Goal: Use online tool/utility: Utilize a website feature to perform a specific function

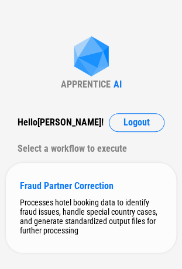
click at [64, 215] on div "Processes hotel booking data to identify fraud issues, handle special country c…" at bounding box center [91, 216] width 142 height 37
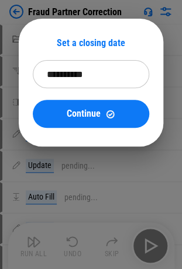
click at [73, 76] on input "**********" at bounding box center [87, 74] width 108 height 28
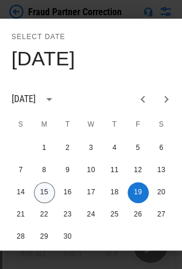
click at [49, 190] on button "15" at bounding box center [44, 192] width 21 height 21
type input "**********"
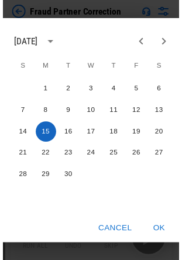
scroll to position [65, 0]
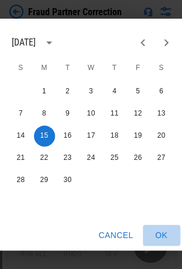
click at [161, 226] on button "OK" at bounding box center [160, 236] width 37 height 22
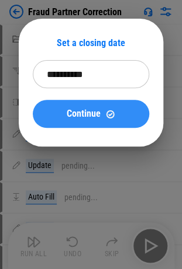
click at [91, 114] on span "Continue" at bounding box center [84, 113] width 34 height 9
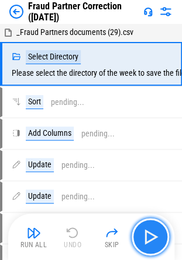
click at [150, 239] on img "button" at bounding box center [150, 237] width 19 height 19
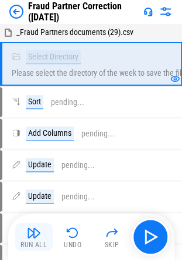
click at [30, 237] on img "button" at bounding box center [34, 233] width 14 height 14
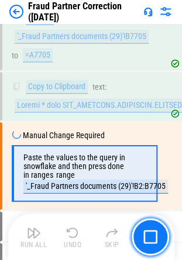
scroll to position [456, 0]
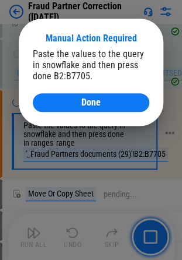
click at [85, 104] on span "Done" at bounding box center [90, 102] width 19 height 9
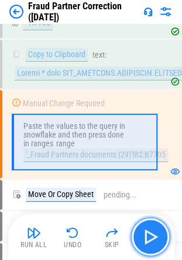
click at [158, 233] on img "button" at bounding box center [150, 237] width 19 height 19
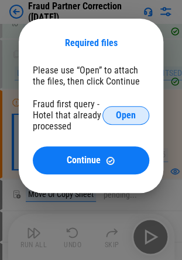
click at [128, 114] on span "Open" at bounding box center [126, 115] width 20 height 9
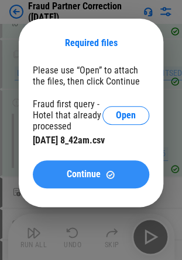
click at [89, 176] on span "Continue" at bounding box center [84, 174] width 34 height 9
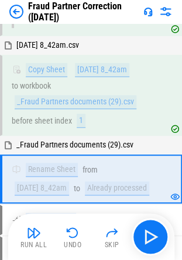
scroll to position [649, 0]
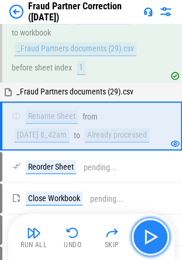
click at [148, 234] on img "button" at bounding box center [150, 237] width 19 height 19
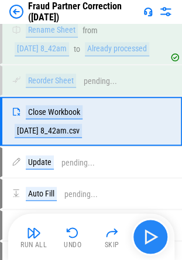
scroll to position [739, 0]
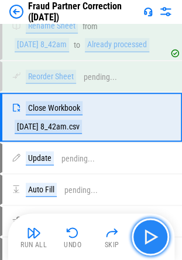
click at [148, 234] on img "button" at bounding box center [150, 237] width 19 height 19
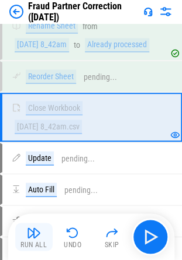
click at [31, 228] on img "button" at bounding box center [34, 233] width 14 height 14
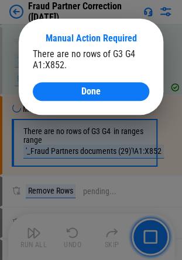
scroll to position [2036, 0]
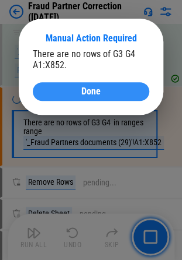
click at [96, 91] on span "Done" at bounding box center [90, 91] width 19 height 9
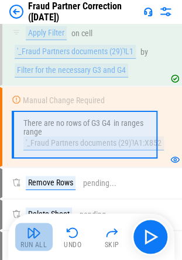
click at [32, 235] on img "button" at bounding box center [34, 233] width 14 height 14
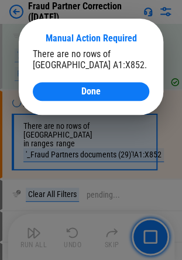
scroll to position [2637, 0]
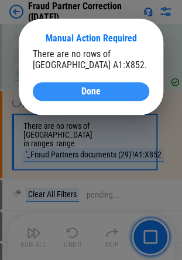
click at [92, 89] on span "Done" at bounding box center [90, 91] width 19 height 9
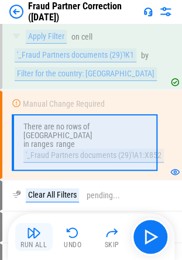
click at [39, 235] on img "button" at bounding box center [34, 233] width 14 height 14
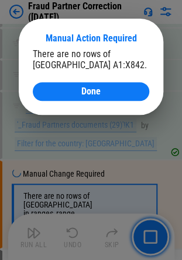
scroll to position [4810, 0]
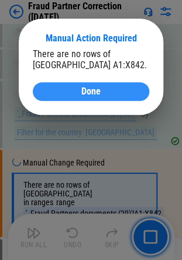
click at [89, 96] on span "Done" at bounding box center [90, 91] width 19 height 9
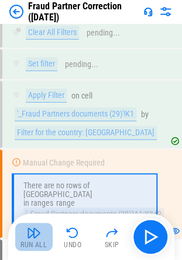
click at [28, 235] on img "button" at bounding box center [34, 233] width 14 height 14
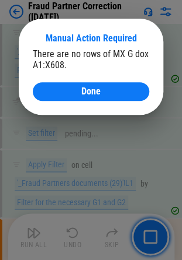
scroll to position [7169, 0]
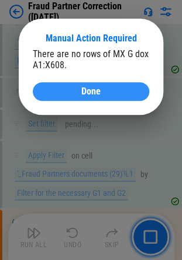
click at [89, 89] on span "Done" at bounding box center [90, 91] width 19 height 9
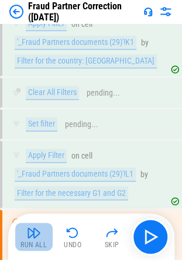
click at [40, 232] on img "button" at bounding box center [34, 233] width 14 height 14
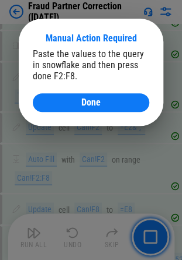
scroll to position [13246, 0]
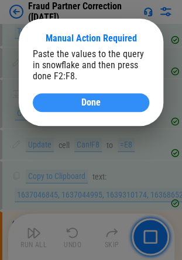
click at [92, 106] on span "Done" at bounding box center [90, 102] width 19 height 9
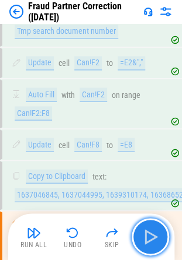
click at [160, 237] on button "button" at bounding box center [149, 236] width 37 height 37
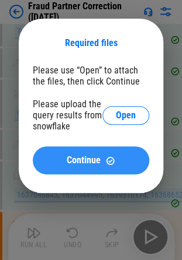
click at [92, 160] on span "Continue" at bounding box center [84, 160] width 34 height 9
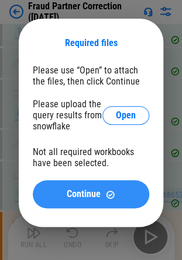
click at [78, 195] on span "Continue" at bounding box center [84, 194] width 34 height 9
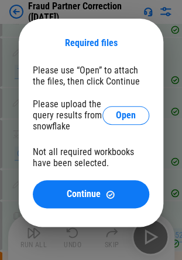
scroll to position [13188, 0]
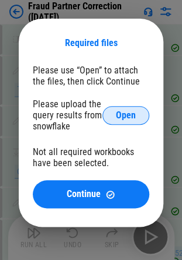
click at [121, 112] on span "Open" at bounding box center [126, 115] width 20 height 9
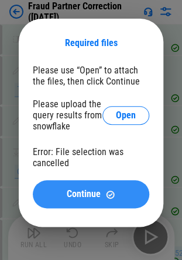
click at [91, 197] on span "Continue" at bounding box center [84, 194] width 34 height 9
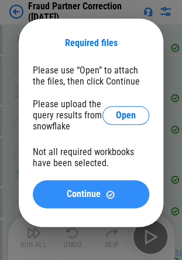
click at [111, 193] on img at bounding box center [110, 195] width 10 height 10
click at [86, 196] on span "Continue" at bounding box center [84, 194] width 34 height 9
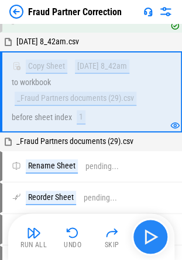
scroll to position [615, 0]
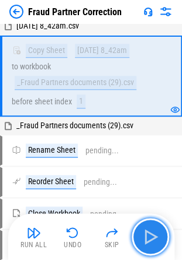
click at [148, 234] on img "button" at bounding box center [150, 237] width 19 height 19
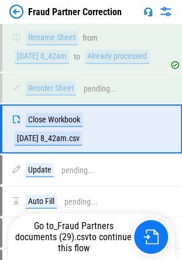
scroll to position [739, 0]
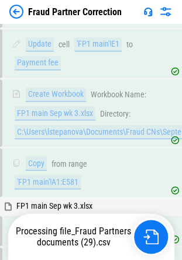
scroll to position [10573, 0]
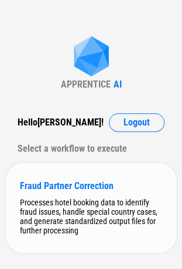
click at [69, 196] on div "Fraud Partner Correction Processes hotel booking data to identify fraud issues,…" at bounding box center [91, 208] width 170 height 90
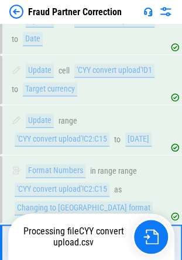
scroll to position [12590, 0]
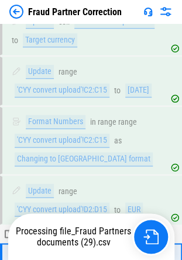
scroll to position [12647, 0]
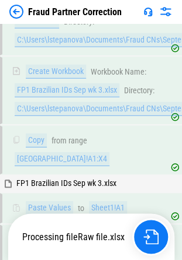
scroll to position [12910, 0]
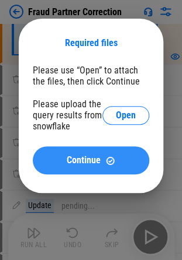
scroll to position [13513, 0]
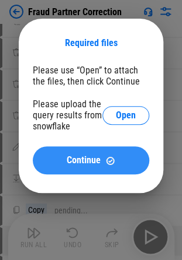
click at [85, 165] on span "Continue" at bounding box center [84, 160] width 34 height 9
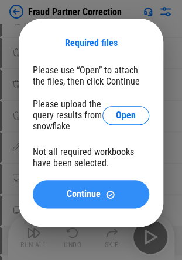
click at [88, 199] on span "Continue" at bounding box center [84, 194] width 34 height 9
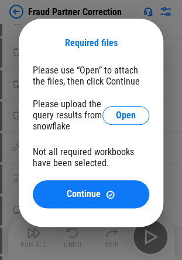
click at [40, 246] on div "Required files Please use “Open” to attach the files, then click Continue Pleas…" at bounding box center [91, 123] width 182 height 246
click at [179, 168] on div "Required files Please use “Open” to attach the files, then click Continue Pleas…" at bounding box center [91, 123] width 182 height 246
click at [65, 54] on div "Required files Please use “Open” to attach the files, then click Continue Pleas…" at bounding box center [91, 123] width 144 height 208
click at [107, 53] on div "Required files" at bounding box center [91, 43] width 116 height 20
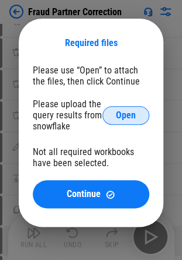
click at [122, 117] on span "Open" at bounding box center [126, 115] width 20 height 9
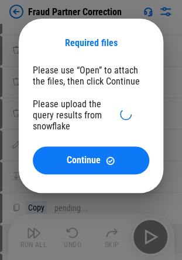
scroll to position [13511, 0]
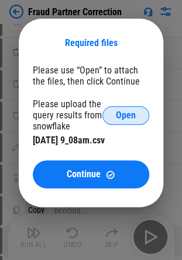
click at [124, 109] on button "Open" at bounding box center [125, 115] width 47 height 19
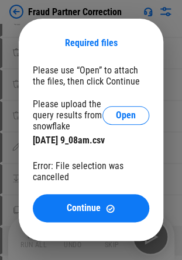
drag, startPoint x: 75, startPoint y: 202, endPoint x: 18, endPoint y: 196, distance: 57.6
click at [75, 202] on button "Continue" at bounding box center [91, 208] width 116 height 28
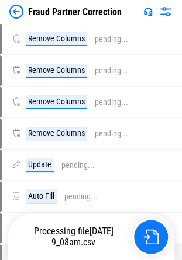
scroll to position [13529, 0]
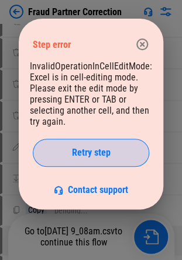
click at [83, 150] on span "Retry step" at bounding box center [91, 152] width 39 height 9
click at [98, 153] on span "Retry step" at bounding box center [91, 152] width 39 height 9
click at [81, 154] on span "Retry step" at bounding box center [91, 152] width 39 height 9
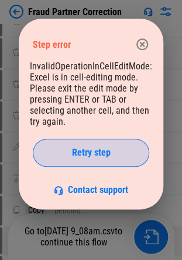
click at [88, 153] on span "Retry step" at bounding box center [91, 152] width 39 height 9
click at [100, 148] on button "Retry step" at bounding box center [91, 153] width 116 height 28
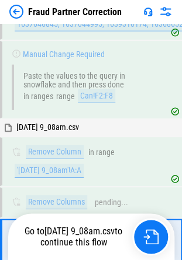
scroll to position [13390, 0]
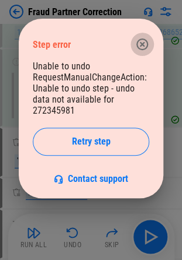
click at [141, 41] on icon "button" at bounding box center [142, 44] width 14 height 14
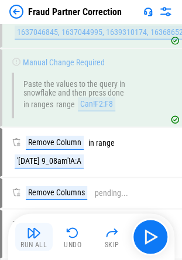
click at [32, 232] on img "button" at bounding box center [34, 233] width 14 height 14
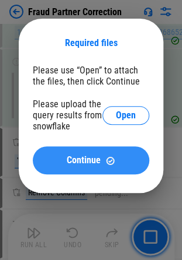
click at [96, 165] on span "Continue" at bounding box center [84, 160] width 34 height 9
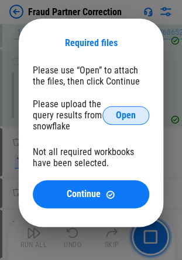
click at [127, 117] on span "Open" at bounding box center [126, 115] width 20 height 9
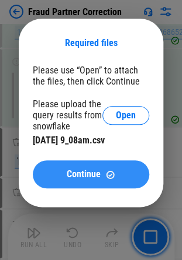
click at [81, 179] on span "Continue" at bounding box center [84, 174] width 34 height 9
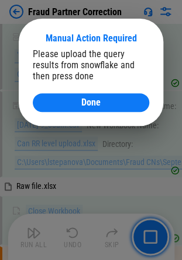
scroll to position [14864, 0]
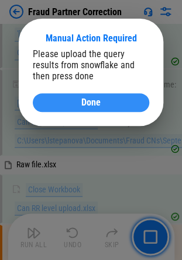
click at [72, 109] on button "Done" at bounding box center [91, 102] width 116 height 19
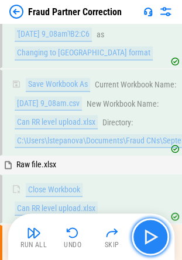
click at [145, 236] on img "button" at bounding box center [150, 237] width 19 height 19
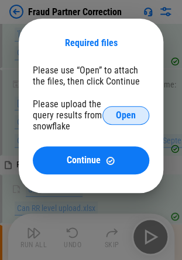
click at [131, 113] on span "Open" at bounding box center [126, 115] width 20 height 9
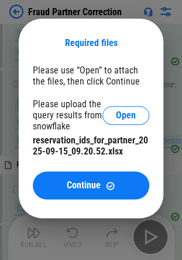
click at [90, 190] on span "Continue" at bounding box center [84, 185] width 34 height 9
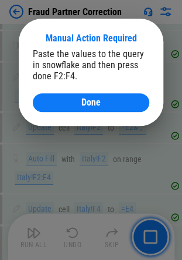
scroll to position [18907, 0]
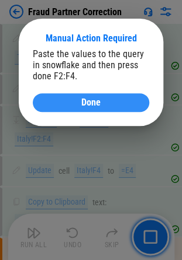
click at [82, 103] on span "Done" at bounding box center [90, 102] width 19 height 9
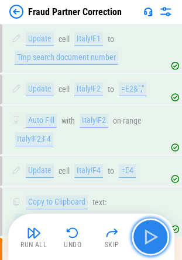
click at [149, 238] on img "button" at bounding box center [150, 237] width 19 height 19
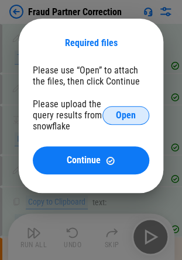
click at [133, 114] on span "Open" at bounding box center [126, 115] width 20 height 9
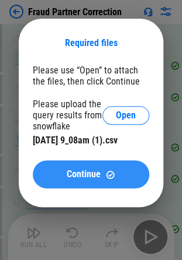
click at [90, 175] on span "Continue" at bounding box center [84, 174] width 34 height 9
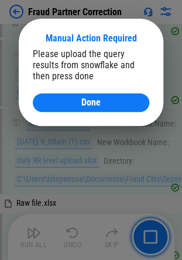
scroll to position [20439, 0]
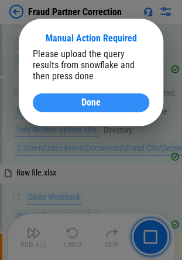
click at [92, 100] on span "Done" at bounding box center [90, 102] width 19 height 9
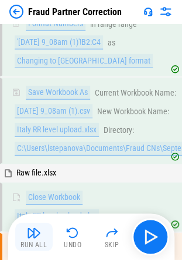
click at [27, 237] on img "button" at bounding box center [34, 233] width 14 height 14
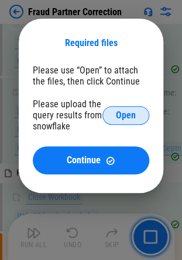
click at [134, 117] on span "Open" at bounding box center [126, 115] width 20 height 9
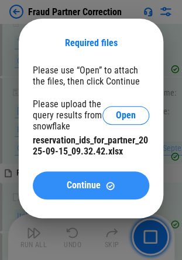
click at [86, 187] on span "Continue" at bounding box center [84, 185] width 34 height 9
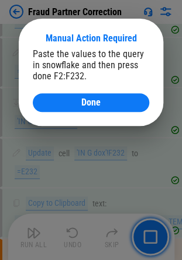
scroll to position [21711, 0]
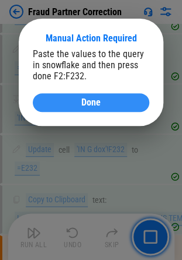
click at [91, 100] on span "Done" at bounding box center [90, 102] width 19 height 9
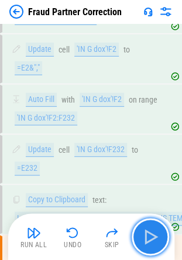
click at [155, 237] on img "button" at bounding box center [150, 237] width 19 height 19
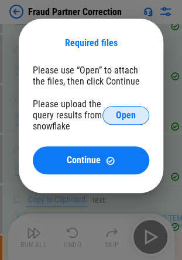
click at [126, 112] on span "Open" at bounding box center [126, 115] width 20 height 9
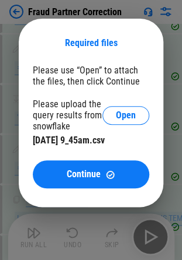
click at [67, 179] on span "Continue" at bounding box center [84, 174] width 34 height 9
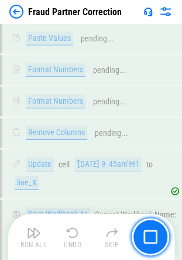
scroll to position [23255, 0]
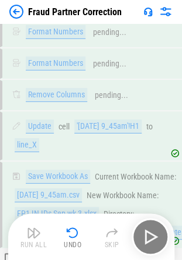
click at [154, 244] on div "Run All Undo Skip" at bounding box center [92, 236] width 154 height 37
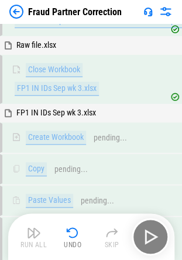
scroll to position [23483, 0]
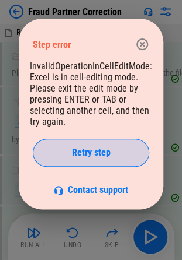
click at [84, 155] on span "Retry step" at bounding box center [91, 152] width 39 height 9
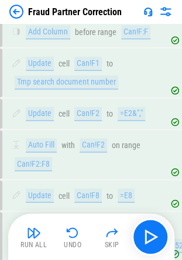
scroll to position [13308, 0]
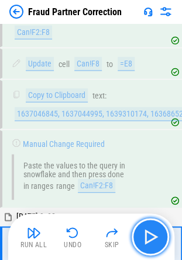
click at [147, 237] on img "button" at bounding box center [150, 237] width 19 height 19
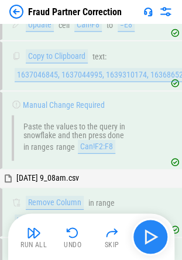
scroll to position [13390, 0]
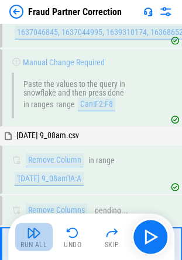
click at [30, 234] on img "button" at bounding box center [34, 233] width 14 height 14
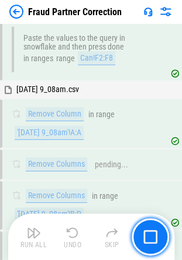
scroll to position [13578, 0]
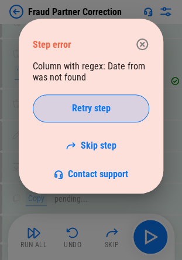
click at [102, 102] on button "Retry step" at bounding box center [91, 109] width 116 height 28
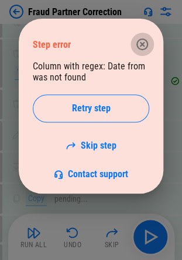
click at [144, 39] on icon "button" at bounding box center [142, 45] width 12 height 12
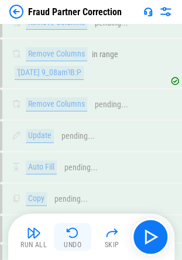
click at [68, 229] on img "button" at bounding box center [72, 233] width 14 height 14
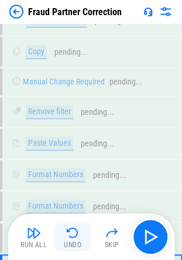
scroll to position [14215, 0]
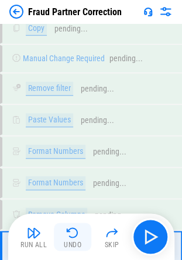
click at [75, 234] on img "button" at bounding box center [72, 233] width 14 height 14
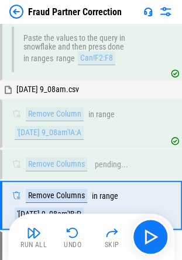
scroll to position [13390, 0]
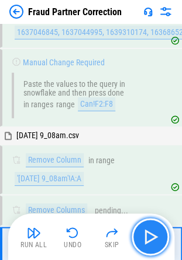
click at [150, 237] on img "button" at bounding box center [150, 237] width 19 height 19
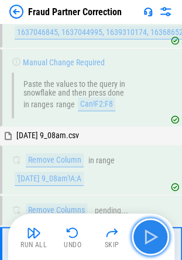
click at [150, 237] on img "button" at bounding box center [150, 237] width 19 height 19
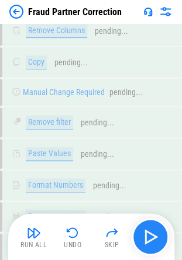
scroll to position [14215, 0]
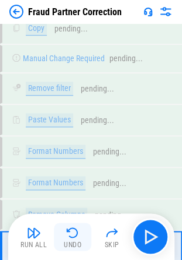
click at [68, 231] on img "button" at bounding box center [72, 233] width 14 height 14
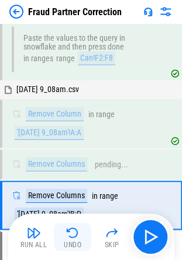
scroll to position [13390, 0]
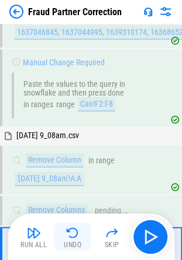
click at [72, 231] on img "button" at bounding box center [72, 233] width 14 height 14
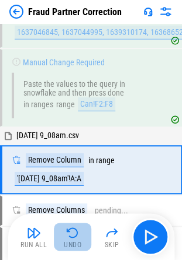
click at [69, 237] on img "button" at bounding box center [72, 233] width 14 height 14
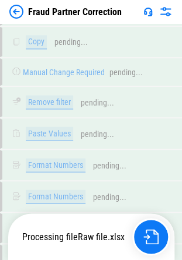
scroll to position [14797, 0]
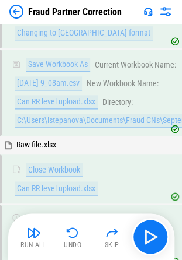
scroll to position [14862, 0]
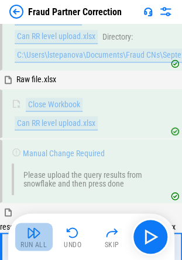
click at [36, 236] on img "button" at bounding box center [34, 233] width 14 height 14
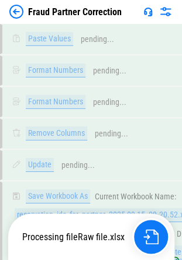
scroll to position [16184, 0]
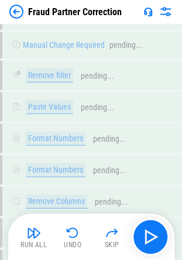
scroll to position [18900, 0]
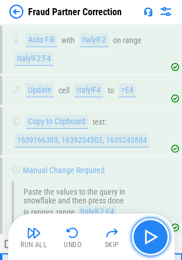
click at [151, 237] on img "button" at bounding box center [150, 237] width 19 height 19
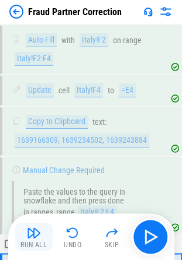
click at [32, 234] on img "button" at bounding box center [34, 233] width 14 height 14
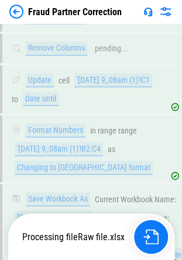
scroll to position [20372, 0]
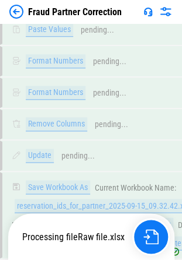
scroll to position [21338, 0]
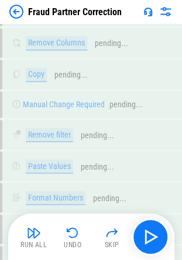
scroll to position [21705, 0]
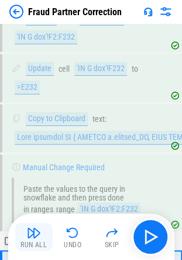
click at [34, 230] on img "button" at bounding box center [34, 233] width 14 height 14
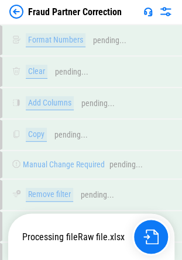
scroll to position [23255, 0]
